Goal: Check status: Check status

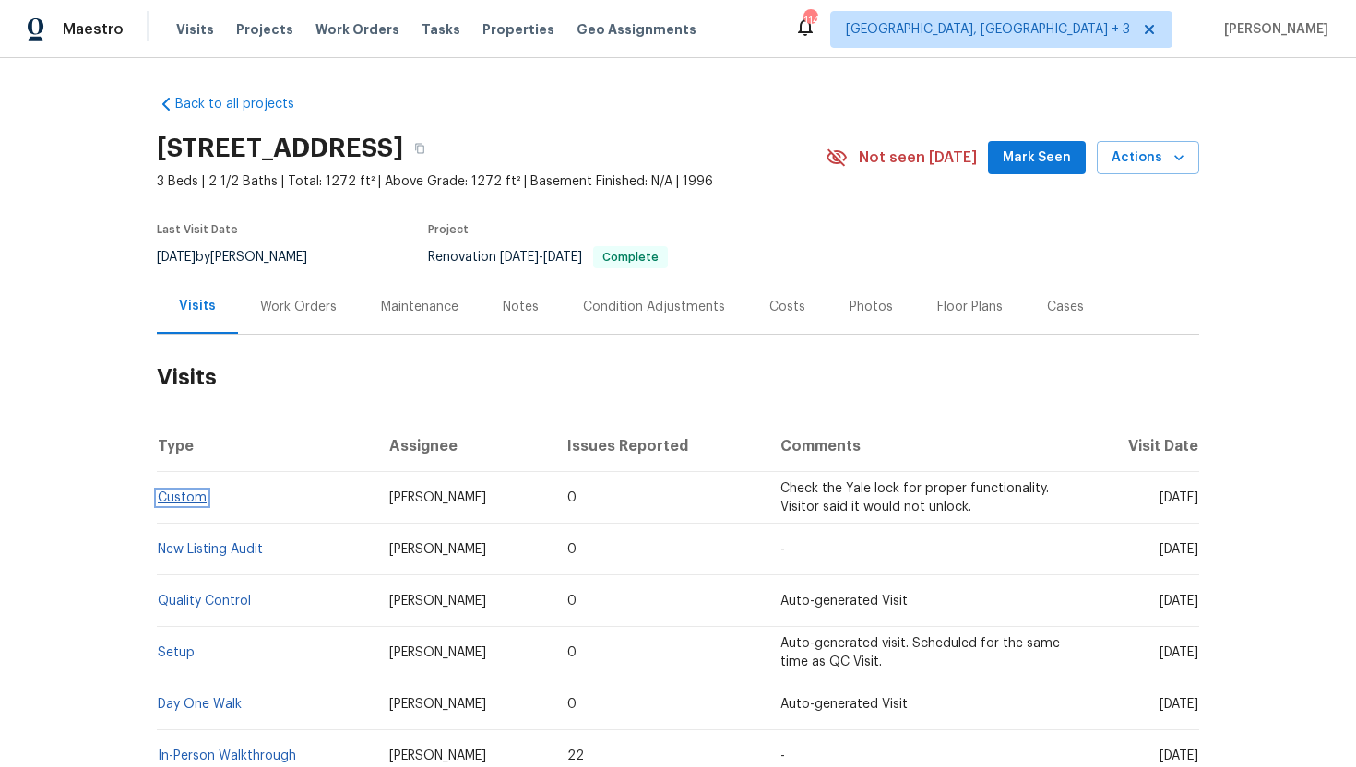
click at [195, 496] on link "Custom" at bounding box center [182, 497] width 49 height 13
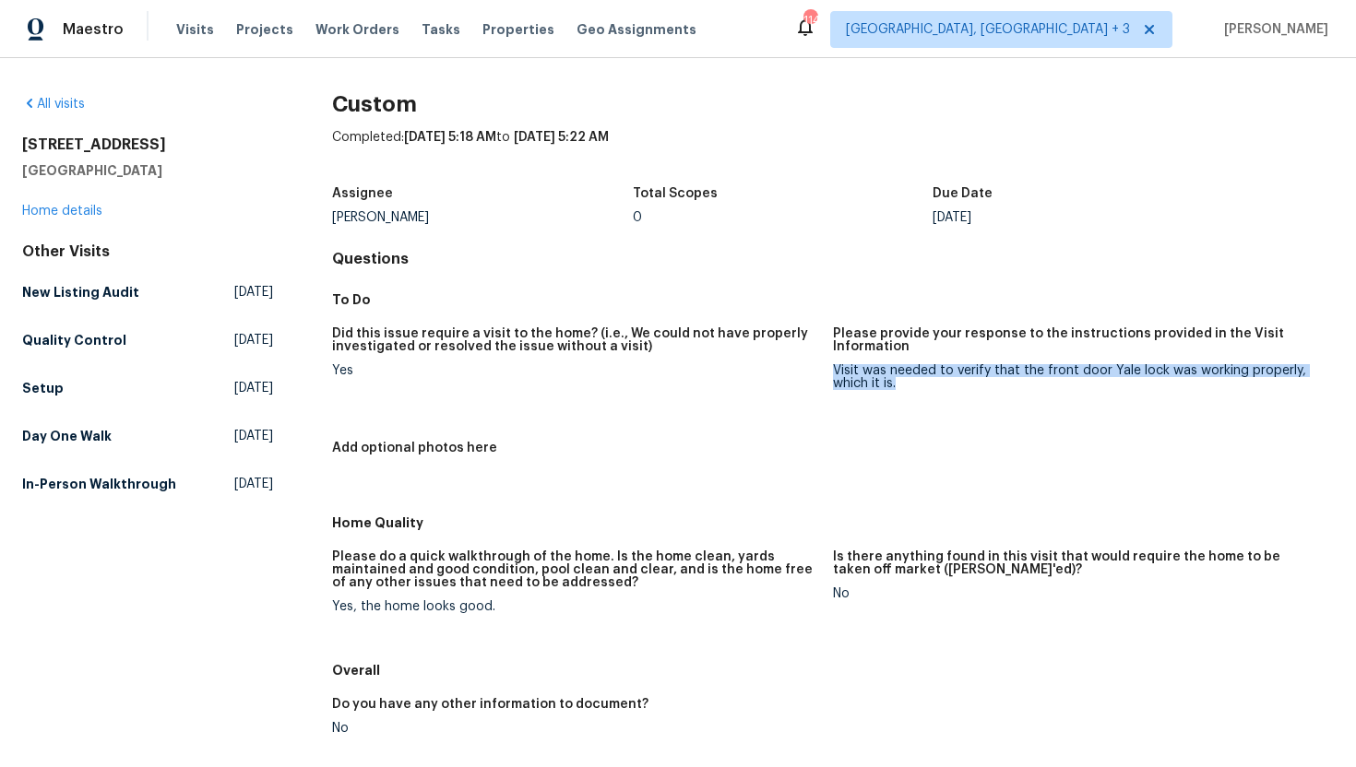
drag, startPoint x: 915, startPoint y: 383, endPoint x: 834, endPoint y: 374, distance: 81.6
click at [834, 374] on div "Visit was needed to verify that the front door Yale lock was working properly, …" at bounding box center [1076, 377] width 486 height 26
copy div "Visit was needed to verify that the front door Yale lock was working properly, …"
click at [860, 596] on div "No" at bounding box center [1076, 593] width 486 height 13
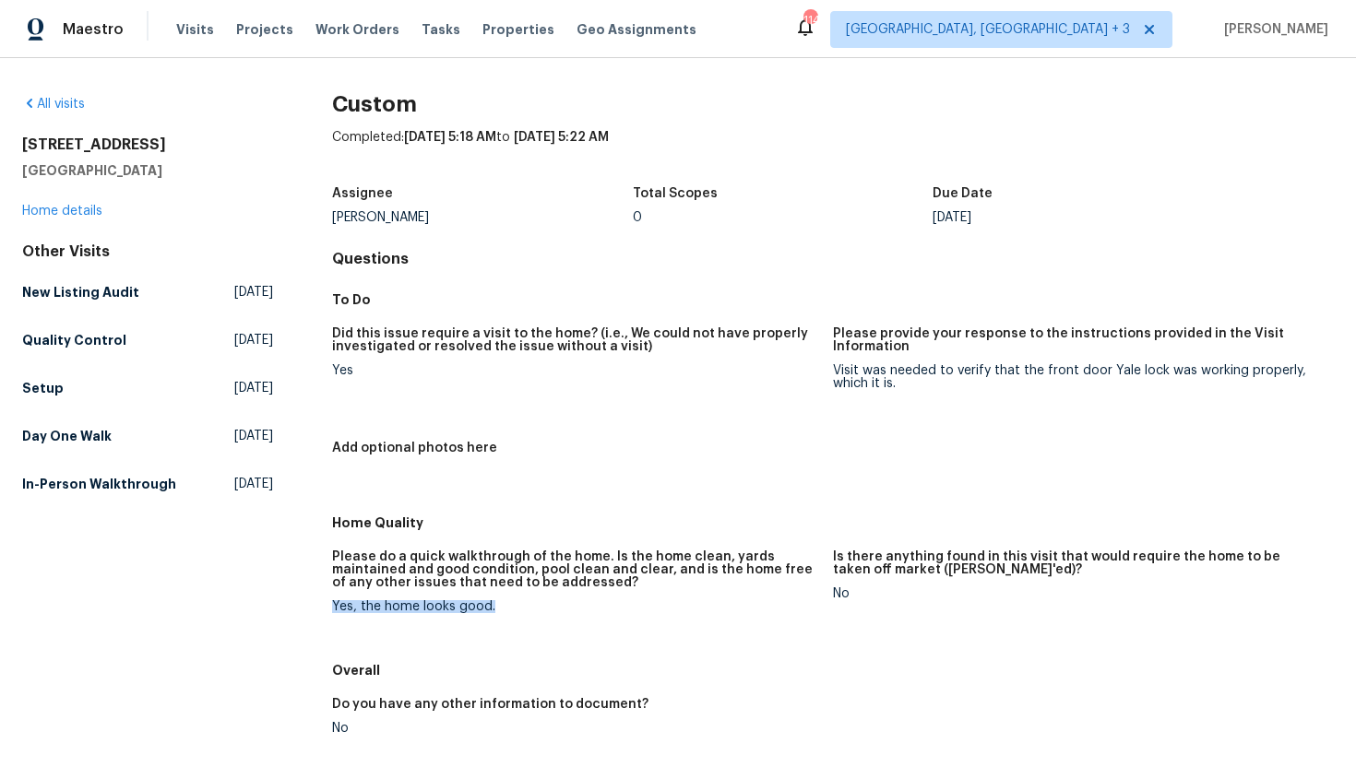
drag, startPoint x: 504, startPoint y: 606, endPoint x: 332, endPoint y: 608, distance: 172.4
click at [332, 608] on div "Yes, the home looks good." at bounding box center [575, 606] width 486 height 13
copy div "Yes, the home looks good."
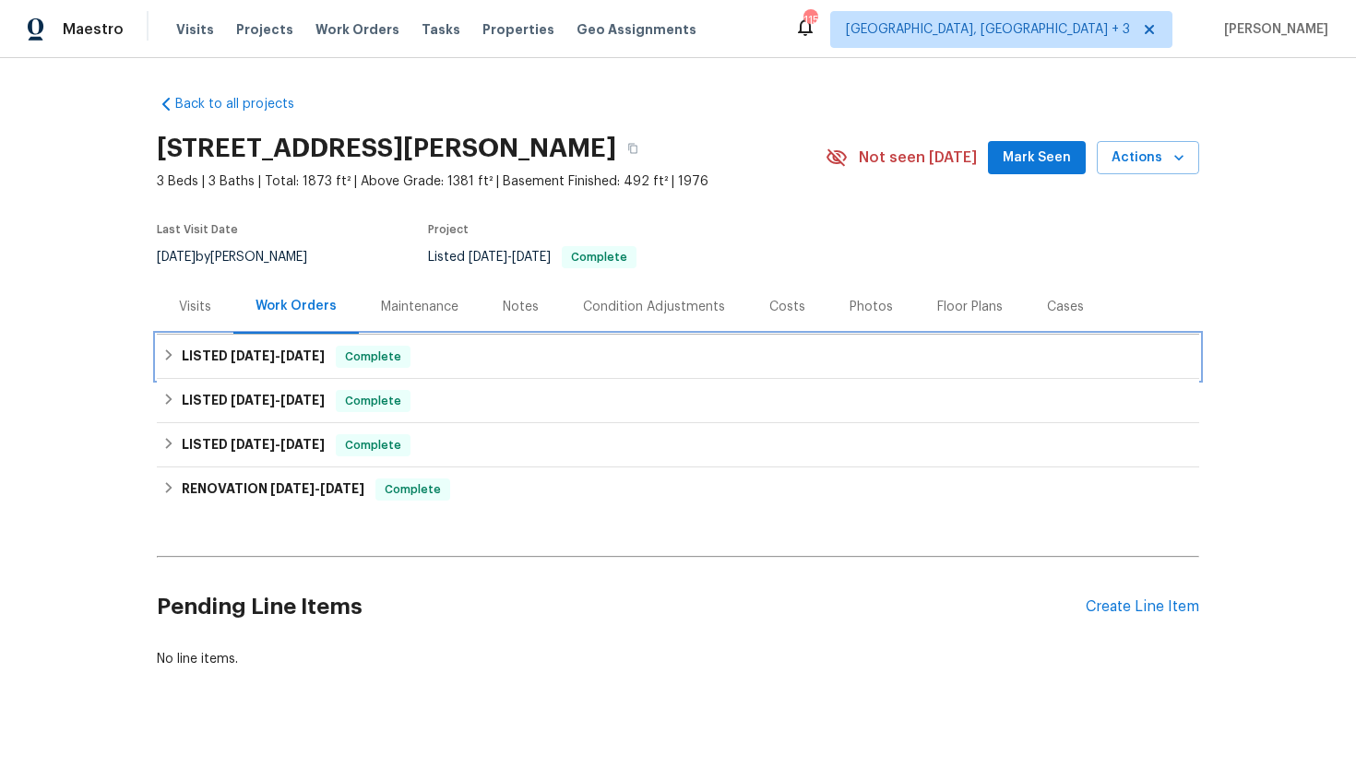
click at [294, 355] on span "[DATE]" at bounding box center [302, 355] width 44 height 13
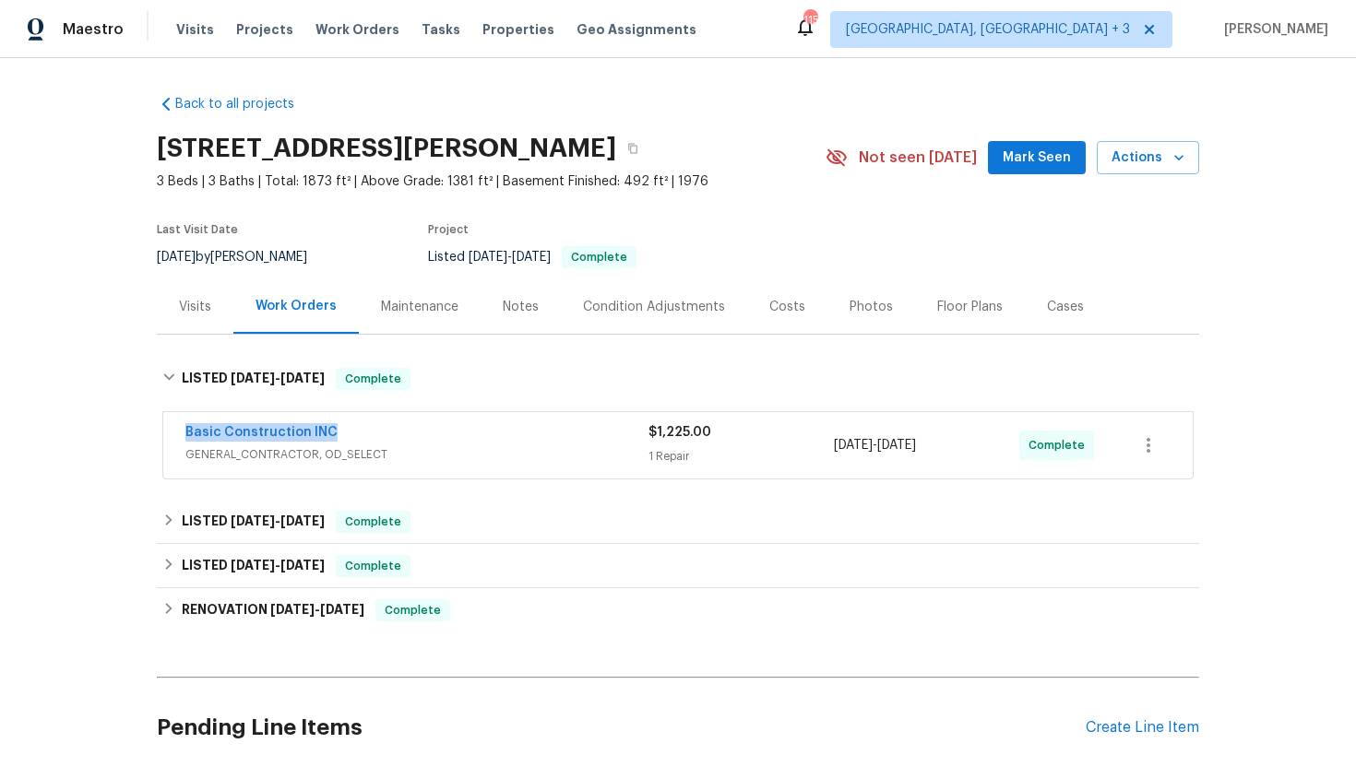
drag, startPoint x: 356, startPoint y: 434, endPoint x: 150, endPoint y: 433, distance: 205.6
click at [150, 433] on div "Back to all projects [STREET_ADDRESS][PERSON_NAME] 3 Beds | 3 Baths | Total: 18…" at bounding box center [678, 412] width 1356 height 709
copy link "Basic Construction INC"
drag, startPoint x: 989, startPoint y: 450, endPoint x: 817, endPoint y: 444, distance: 171.6
click at [817, 444] on div "Basic Construction INC GENERAL_CONTRACTOR, OD_SELECT $1,225.00 1 Repair [DATE] …" at bounding box center [655, 445] width 941 height 44
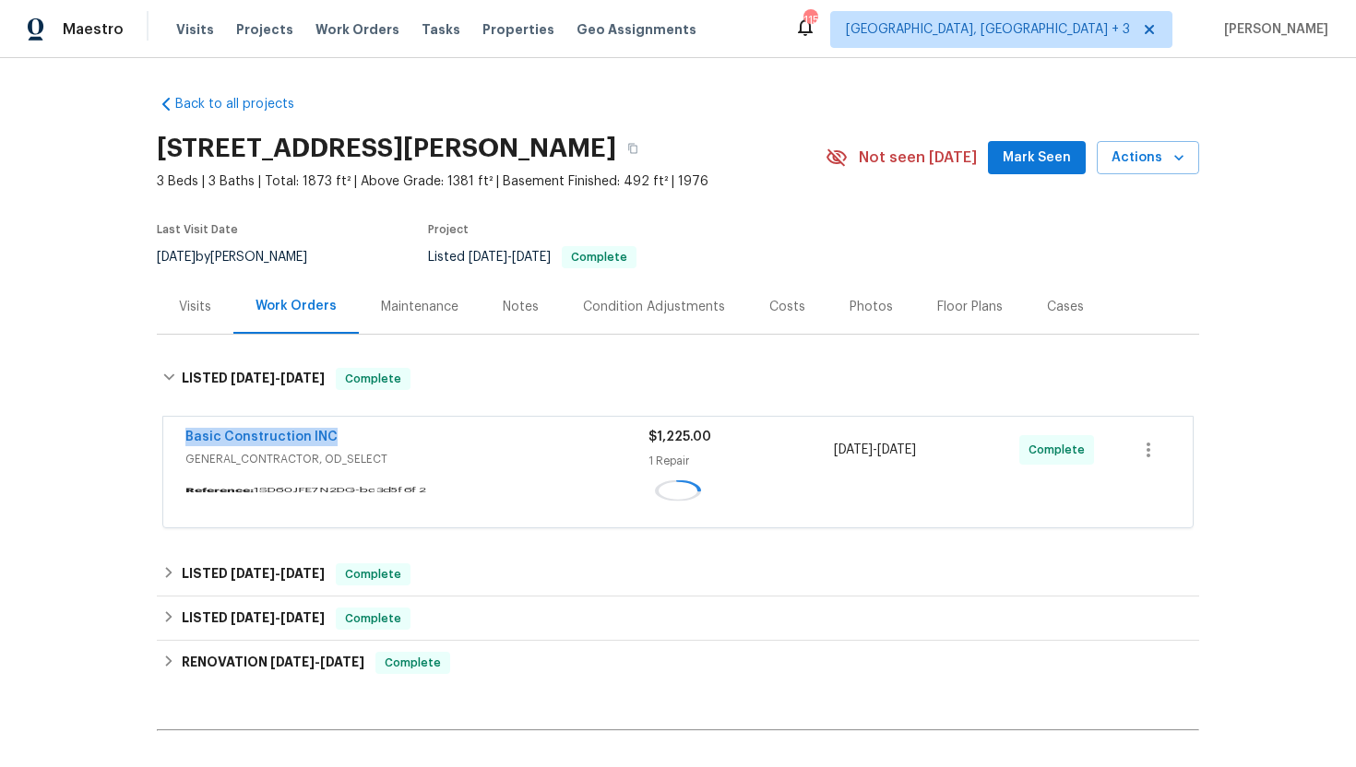
copy div "1 Repair [DATE] - [DATE]"
